Goal: Obtain resource: Obtain resource

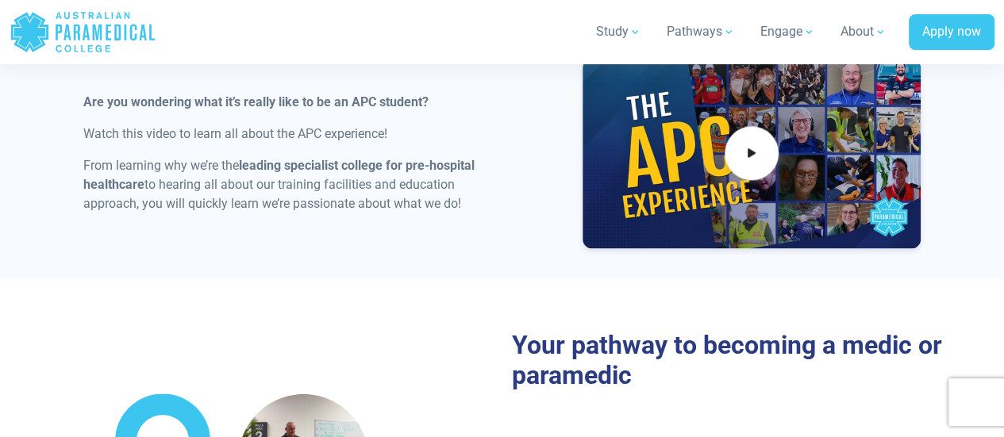
scroll to position [932, 0]
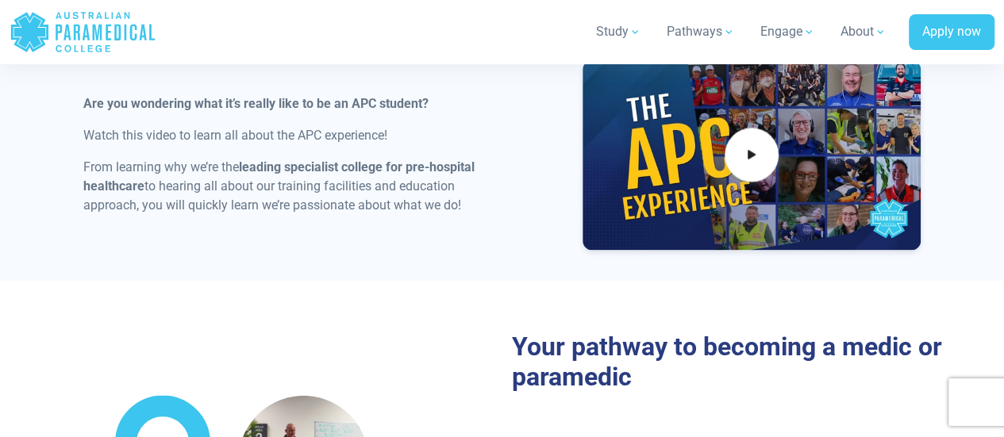
click at [121, 31] on icon "Australian Paramedical College" at bounding box center [117, 33] width 6 height 16
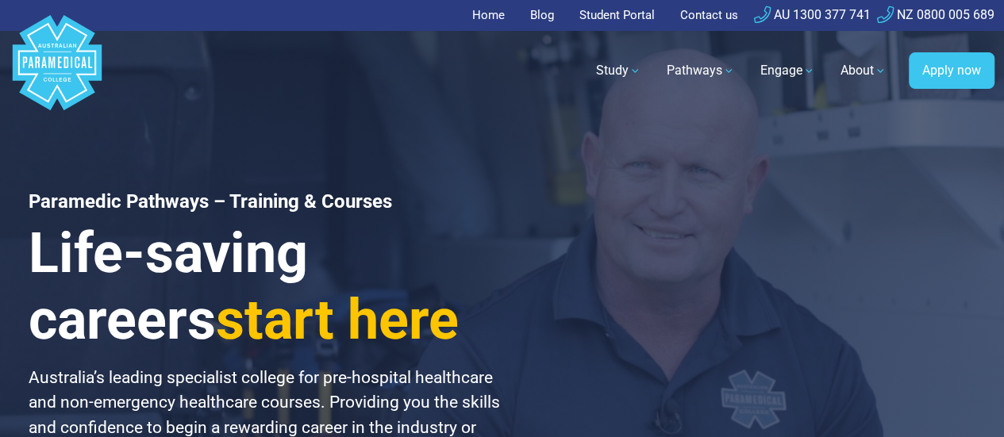
click at [52, 53] on polygon "Australian Paramedical College" at bounding box center [57, 62] width 89 height 95
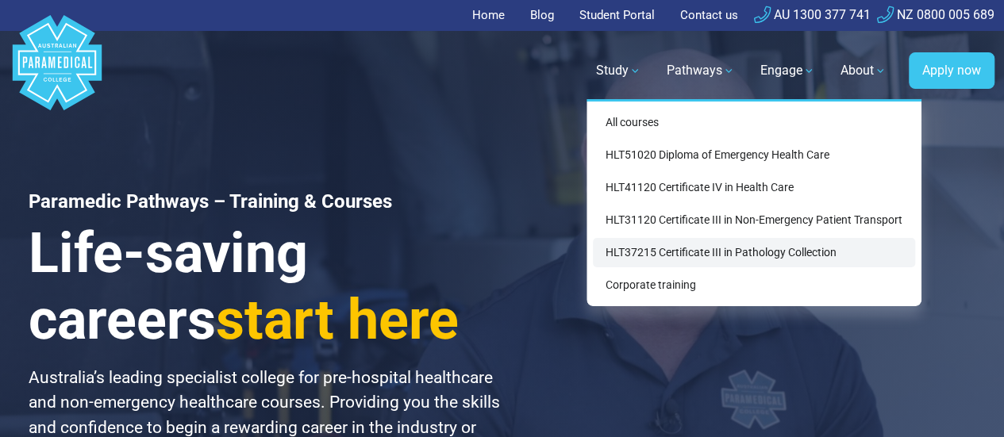
click at [637, 242] on link "HLT37215 Certificate III in Pathology Collection" at bounding box center [754, 252] width 322 height 29
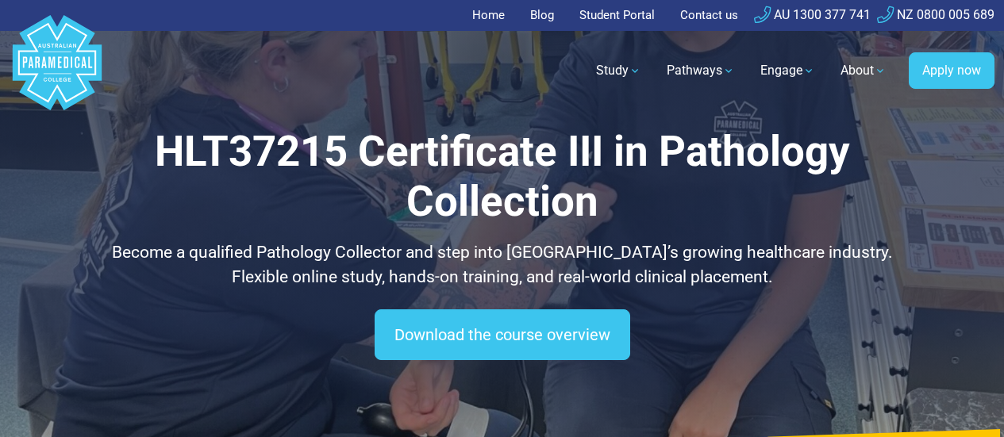
click at [527, 345] on link "Download the course overview" at bounding box center [503, 335] width 256 height 51
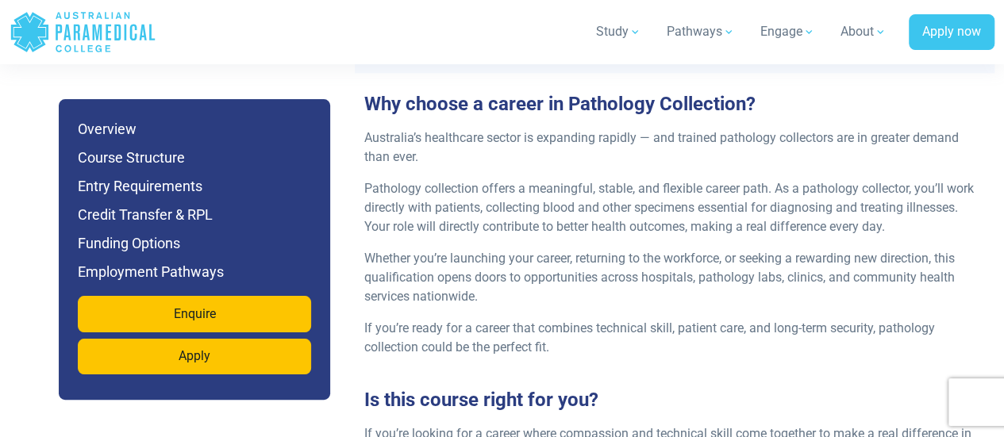
scroll to position [1846, 0]
